Goal: Task Accomplishment & Management: Use online tool/utility

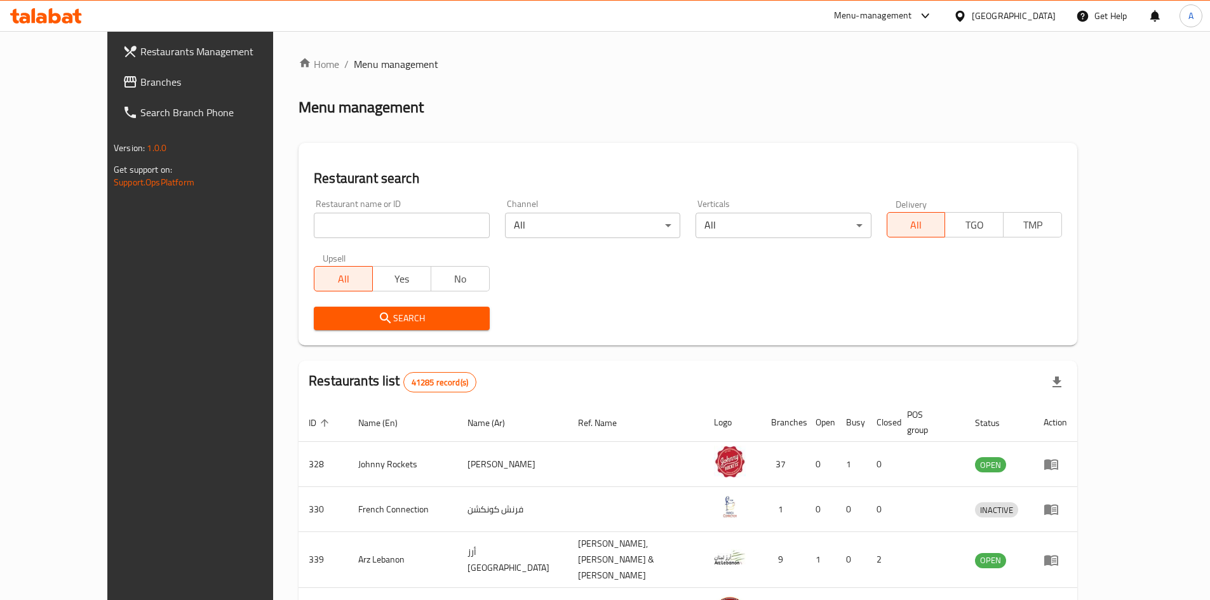
drag, startPoint x: 65, startPoint y: 83, endPoint x: 159, endPoint y: 91, distance: 94.4
click at [140, 83] on span "Branches" at bounding box center [219, 81] width 159 height 15
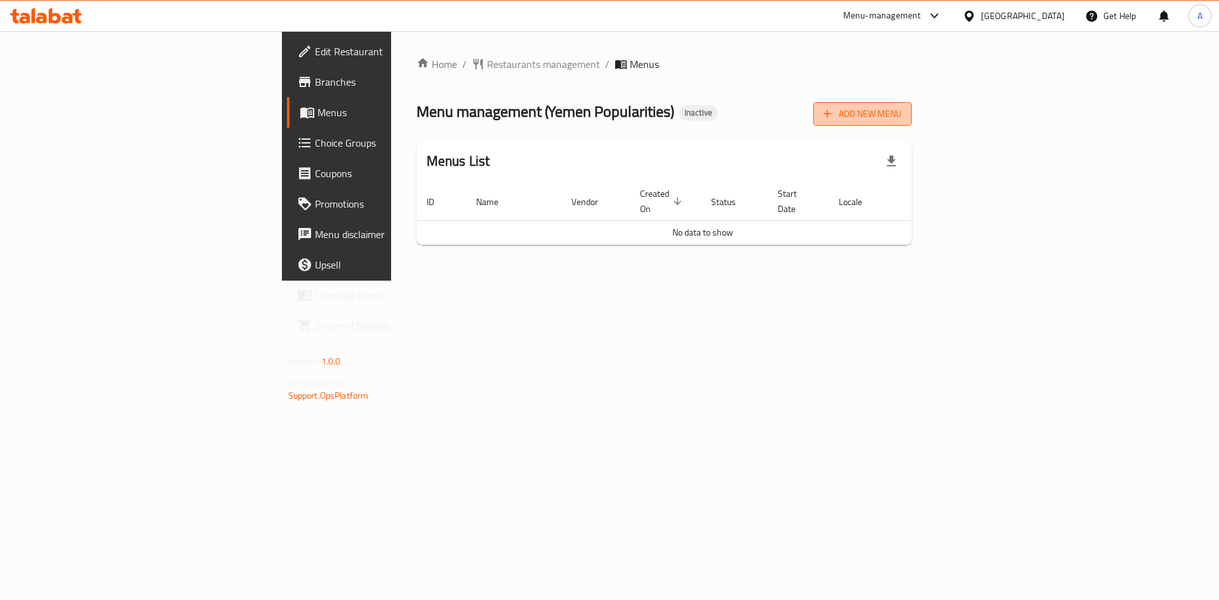
click at [834, 113] on icon "button" at bounding box center [827, 113] width 13 height 13
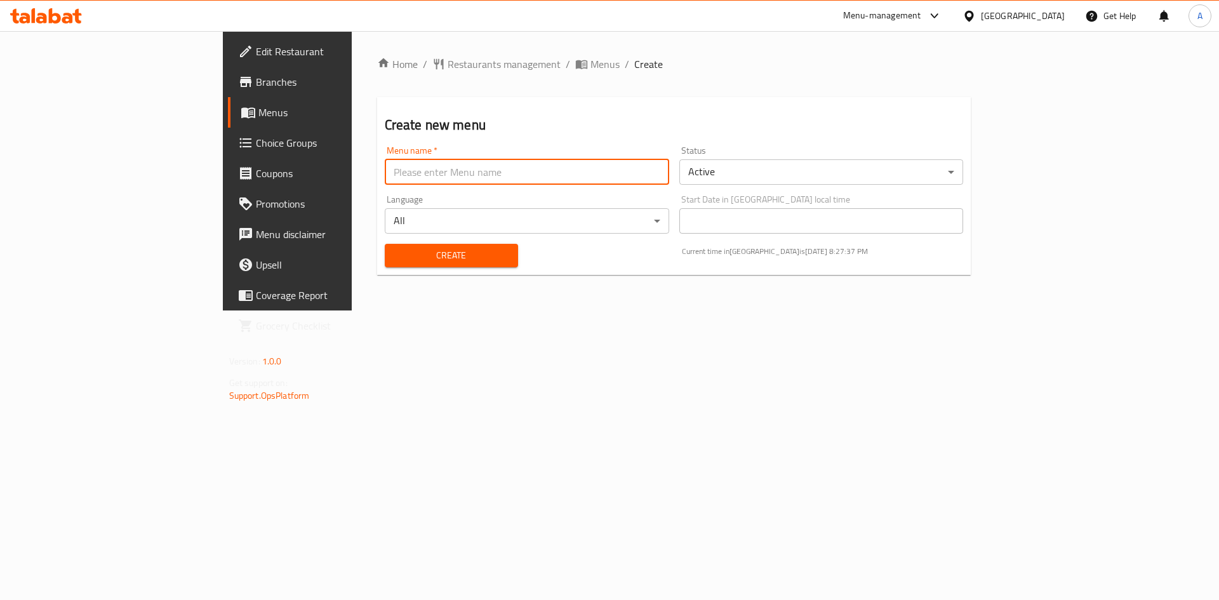
click at [385, 169] on input "text" at bounding box center [527, 171] width 285 height 25
drag, startPoint x: 298, startPoint y: 165, endPoint x: 333, endPoint y: 144, distance: 41.6
click at [385, 117] on h2 "Create new menu" at bounding box center [674, 125] width 579 height 19
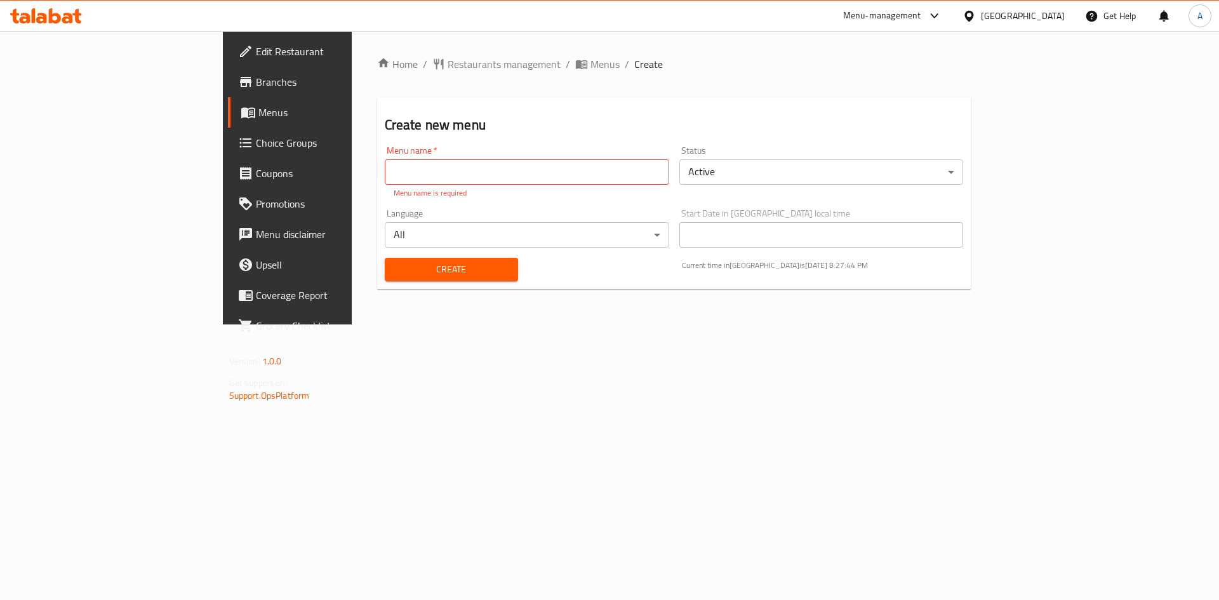
click at [385, 170] on input "text" at bounding box center [527, 171] width 285 height 25
type input "إ"
type input "[GEOGRAPHIC_DATA] New"
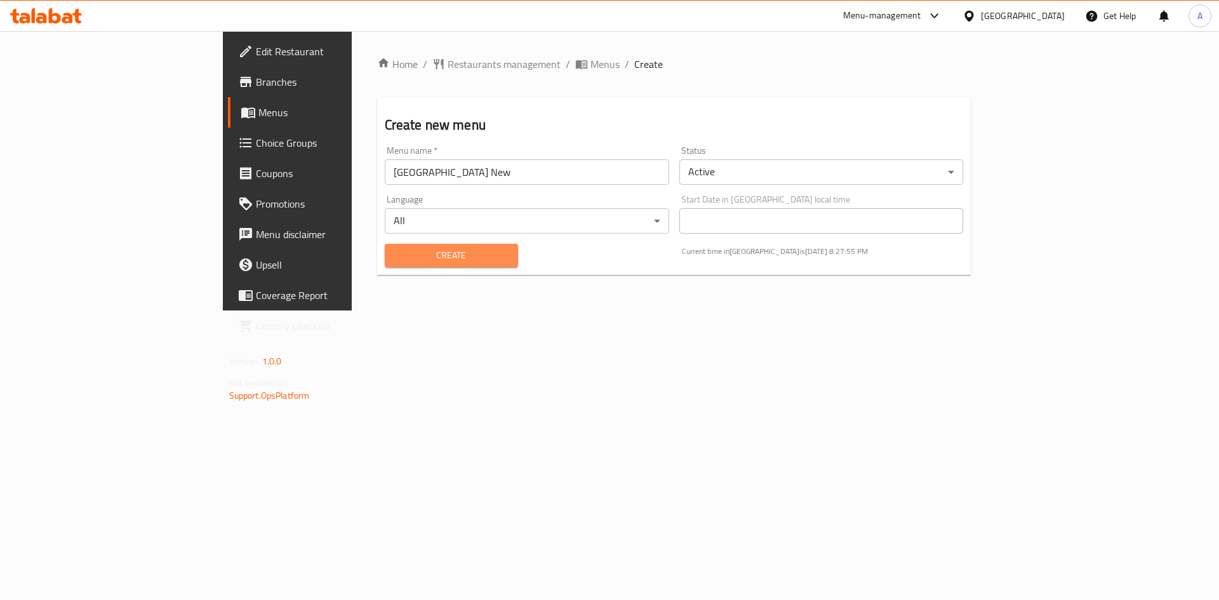
click at [385, 266] on button "Create" at bounding box center [451, 255] width 133 height 23
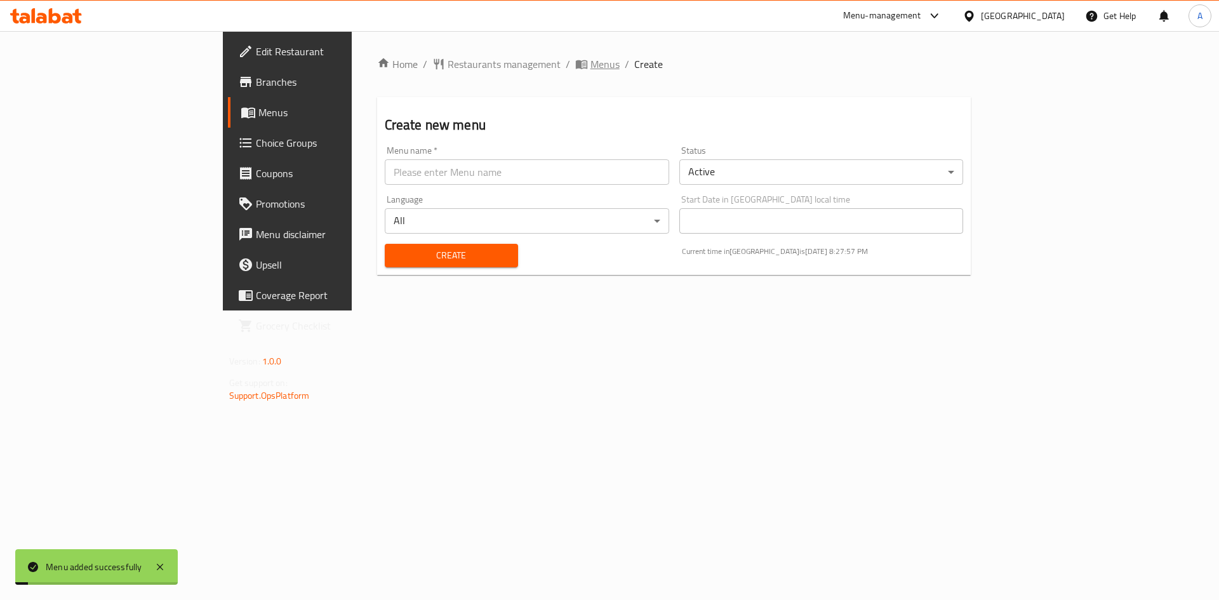
click at [591, 57] on span "Menus" at bounding box center [605, 64] width 29 height 15
